Goal: Information Seeking & Learning: Learn about a topic

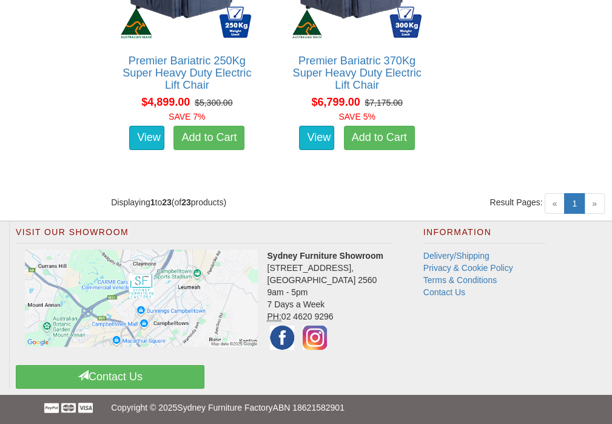
scroll to position [2857, 0]
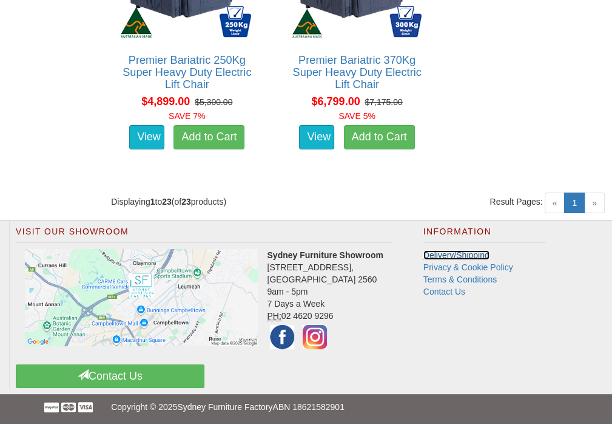
click at [444, 250] on link "Delivery/Shipping" at bounding box center [457, 255] width 66 height 10
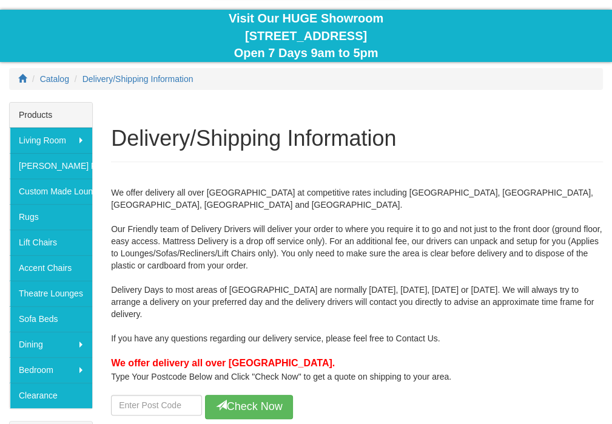
scroll to position [121, 0]
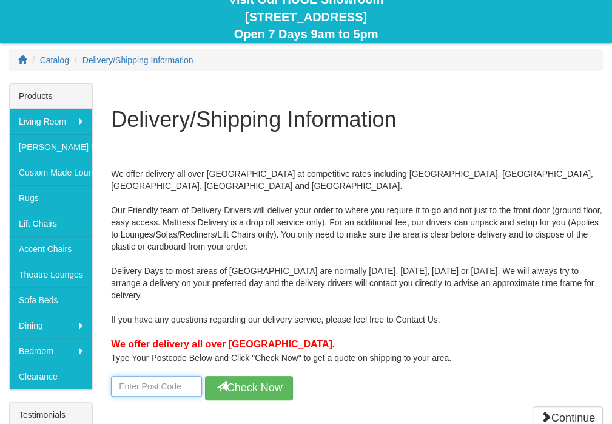
click at [155, 381] on input "number" at bounding box center [156, 386] width 91 height 21
type input "2190"
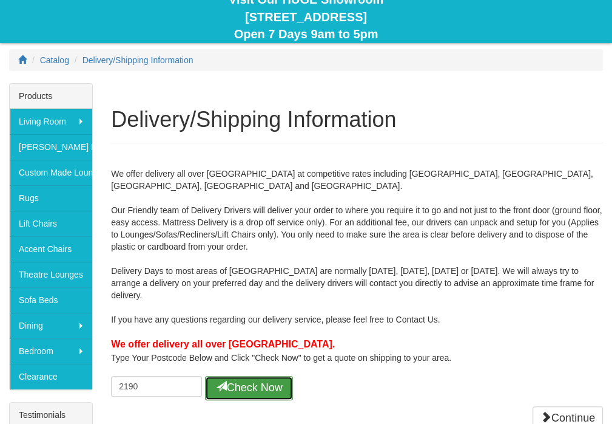
click at [234, 376] on button "Check Now" at bounding box center [249, 388] width 88 height 24
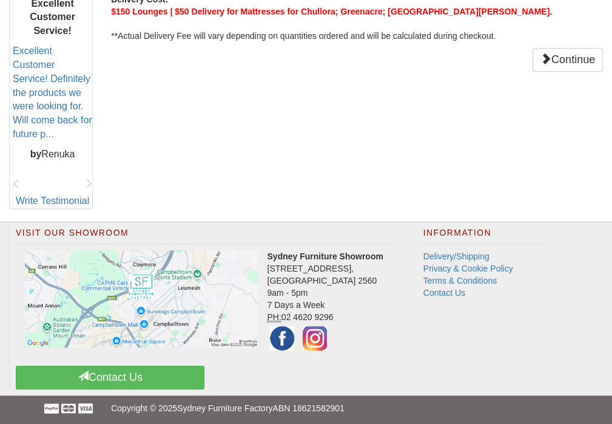
scroll to position [568, 0]
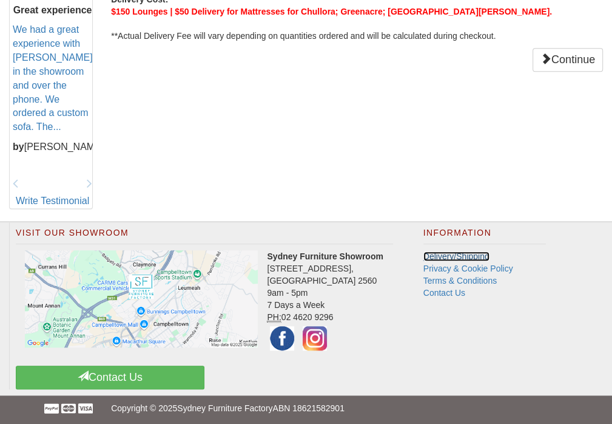
click at [456, 251] on link "Delivery/Shipping" at bounding box center [457, 256] width 66 height 10
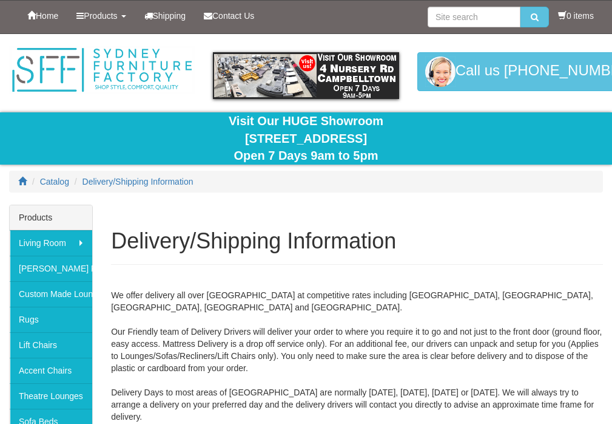
scroll to position [568, 0]
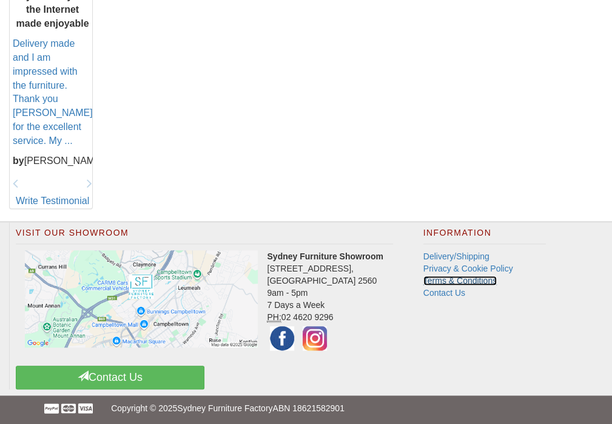
click at [469, 276] on link "Terms & Conditions" at bounding box center [460, 281] width 73 height 10
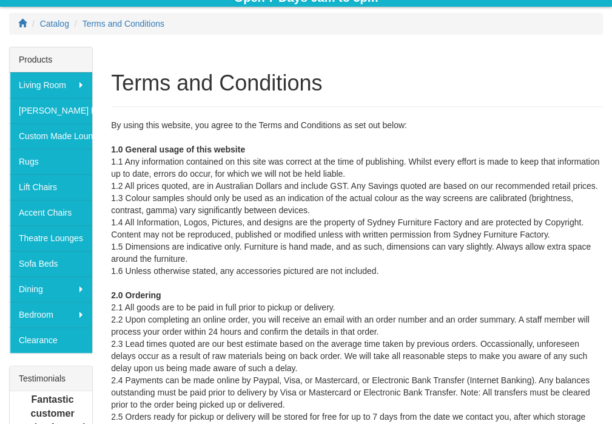
scroll to position [155, 0]
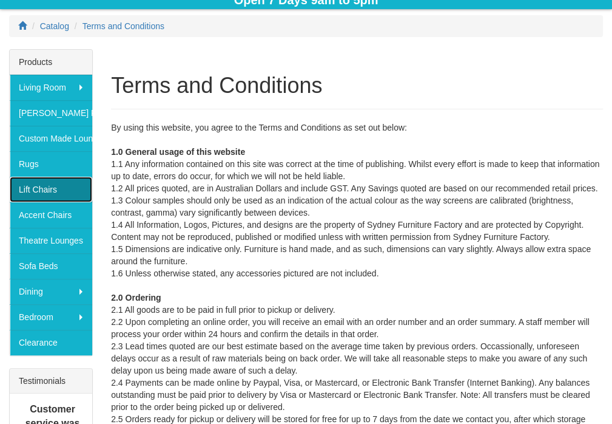
click at [27, 190] on link "Lift Chairs" at bounding box center [51, 189] width 83 height 25
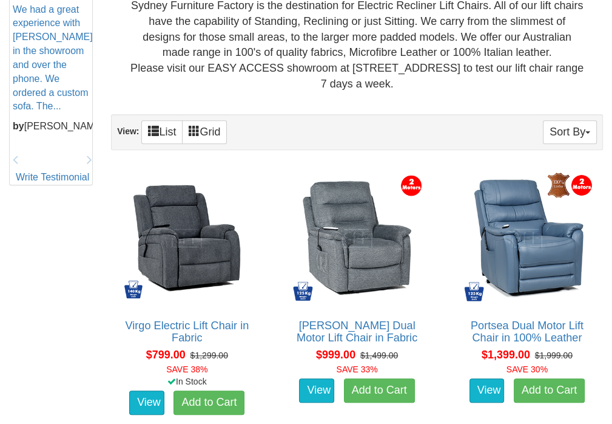
scroll to position [607, 0]
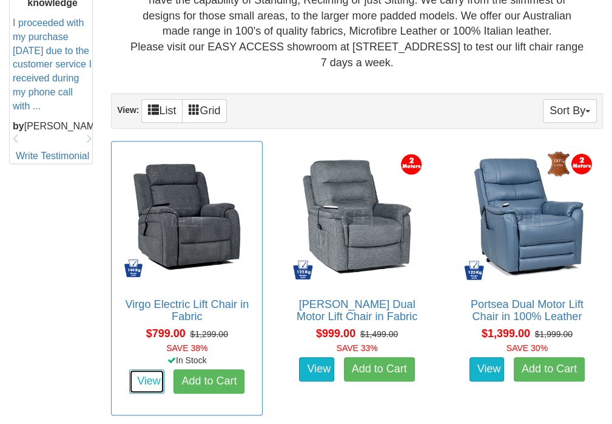
click at [136, 371] on link "View" at bounding box center [146, 381] width 35 height 24
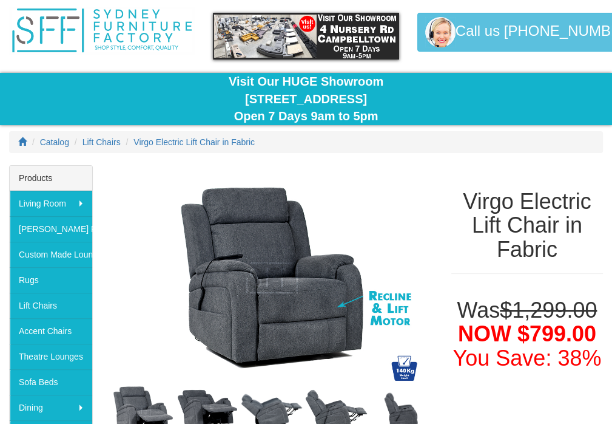
scroll to position [61, 0]
